Goal: Information Seeking & Learning: Learn about a topic

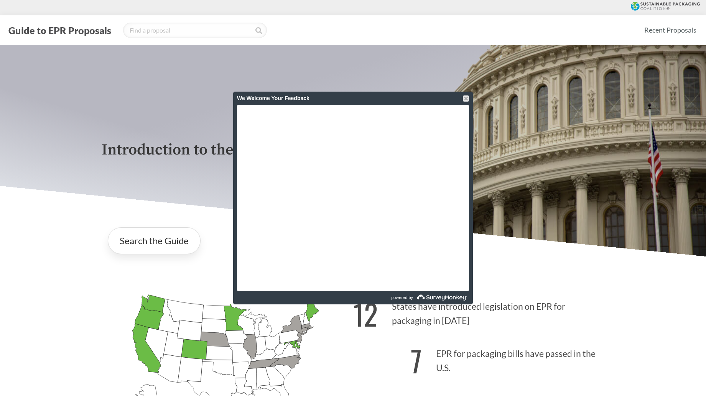
scroll to position [1291, 0]
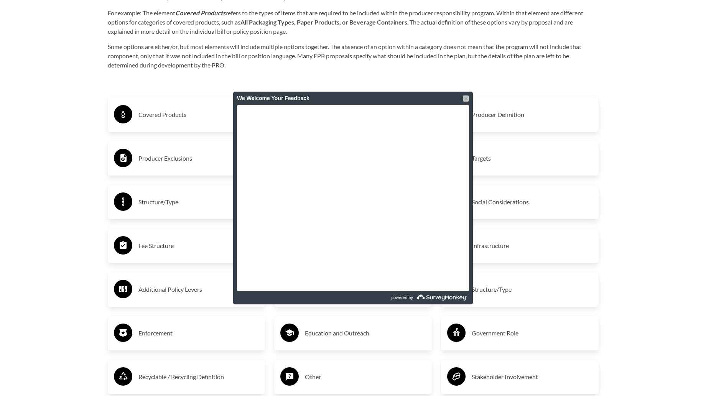
click at [465, 97] on div at bounding box center [466, 98] width 6 height 6
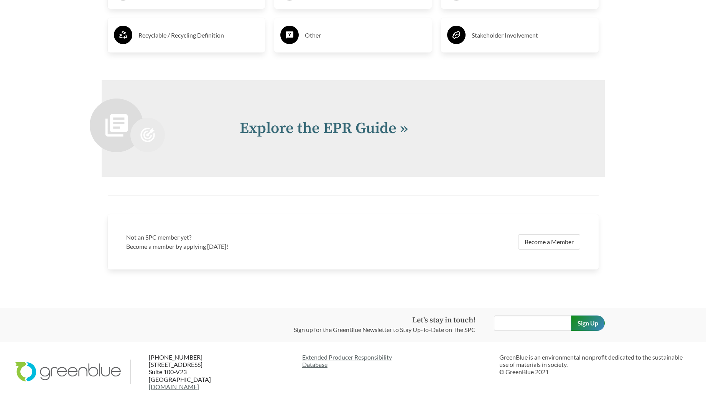
scroll to position [1633, 0]
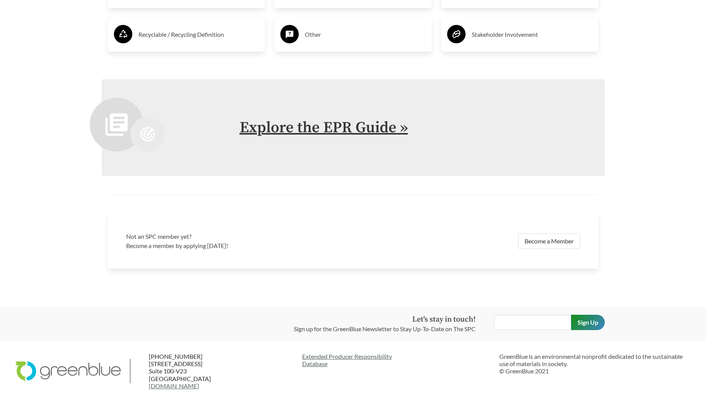
click at [370, 128] on link "Explore the EPR Guide »" at bounding box center [324, 127] width 168 height 19
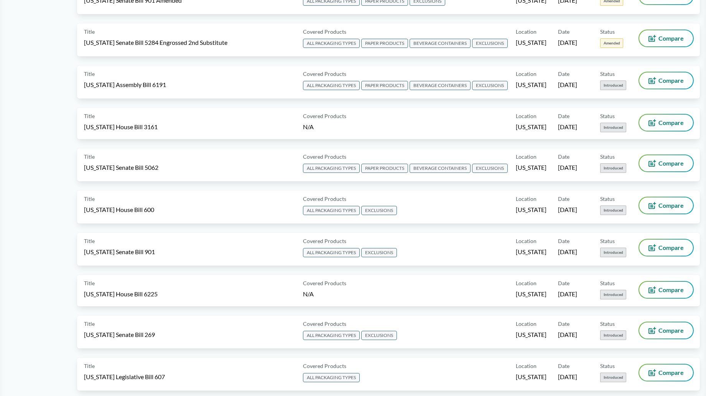
scroll to position [456, 0]
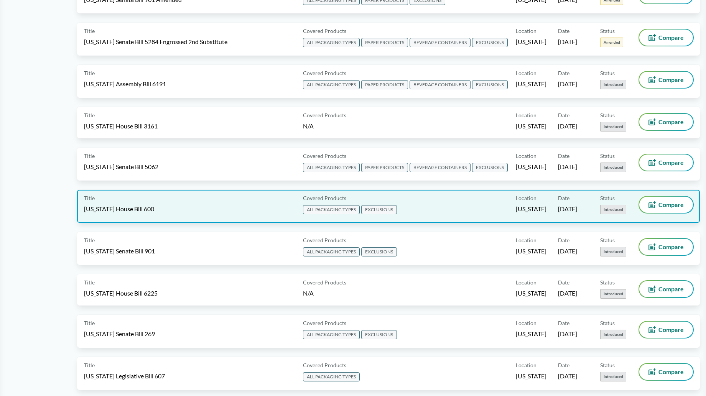
click at [379, 211] on span "EXCLUSIONS" at bounding box center [379, 209] width 36 height 9
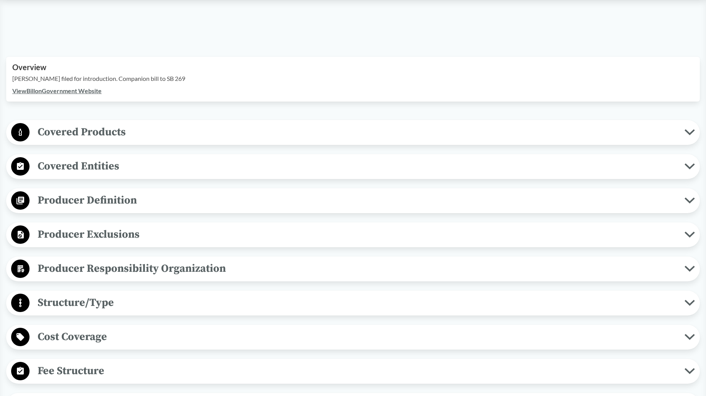
scroll to position [194, 0]
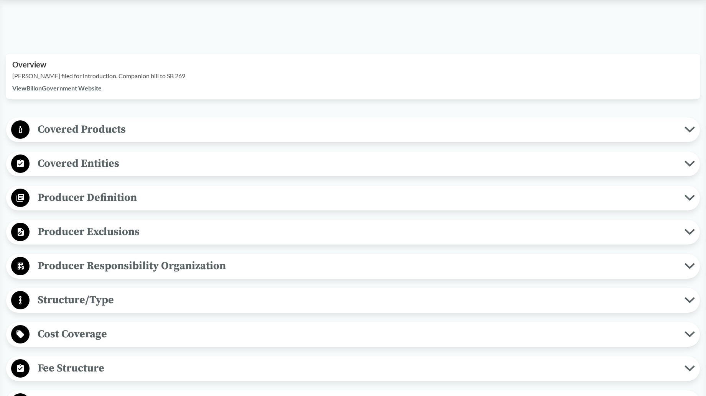
click at [688, 230] on icon at bounding box center [689, 232] width 10 height 6
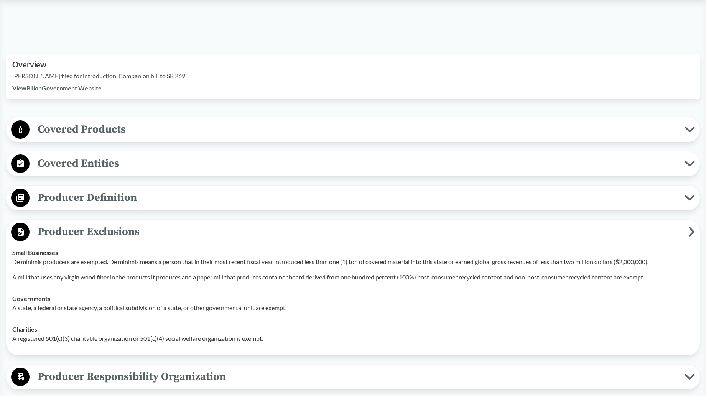
click at [688, 196] on icon at bounding box center [689, 198] width 10 height 6
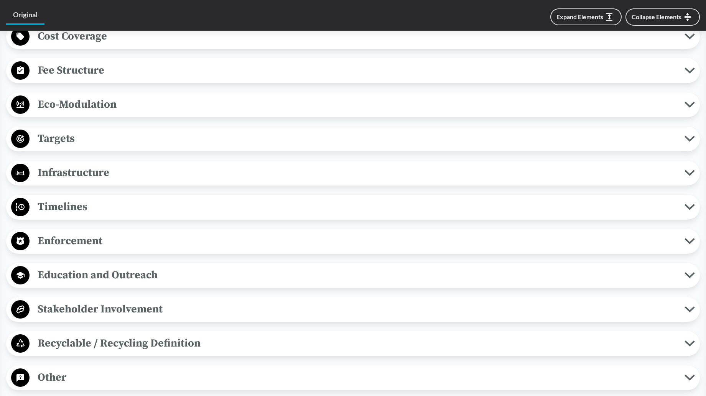
scroll to position [607, 0]
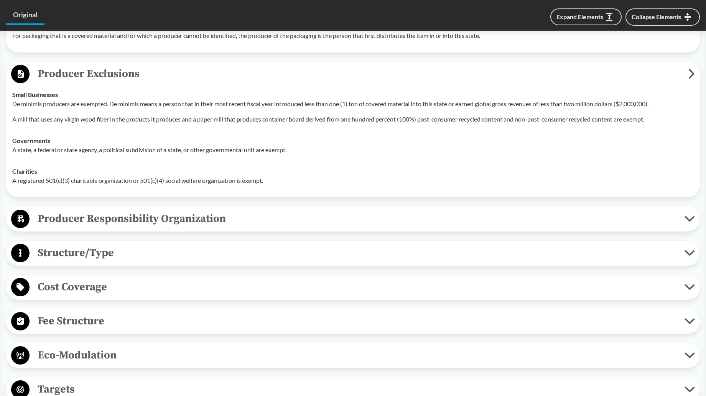
click at [688, 218] on icon at bounding box center [689, 219] width 10 height 6
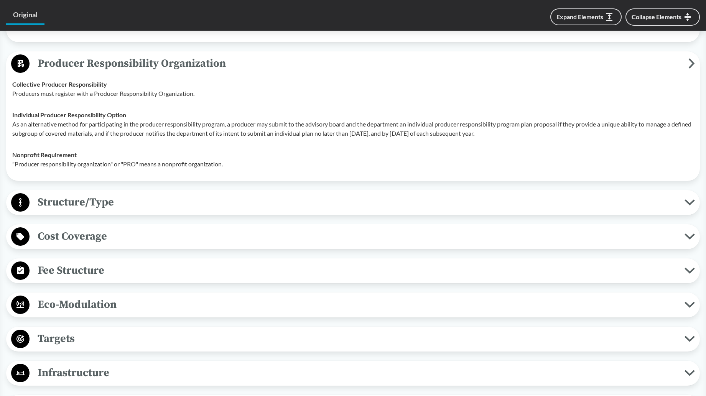
scroll to position [763, 0]
click at [689, 268] on icon at bounding box center [689, 270] width 10 height 6
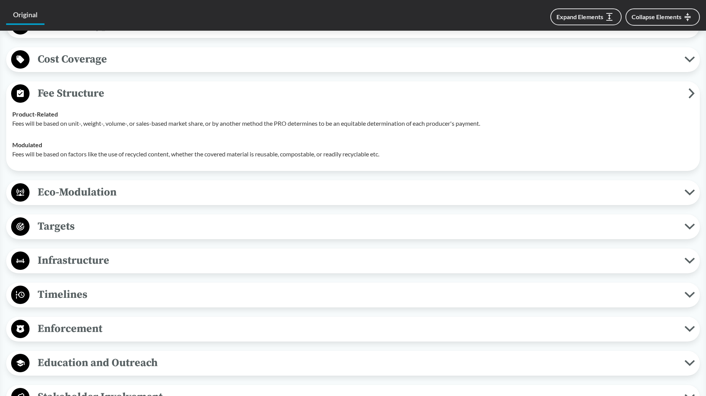
scroll to position [942, 0]
